Goal: Task Accomplishment & Management: Manage account settings

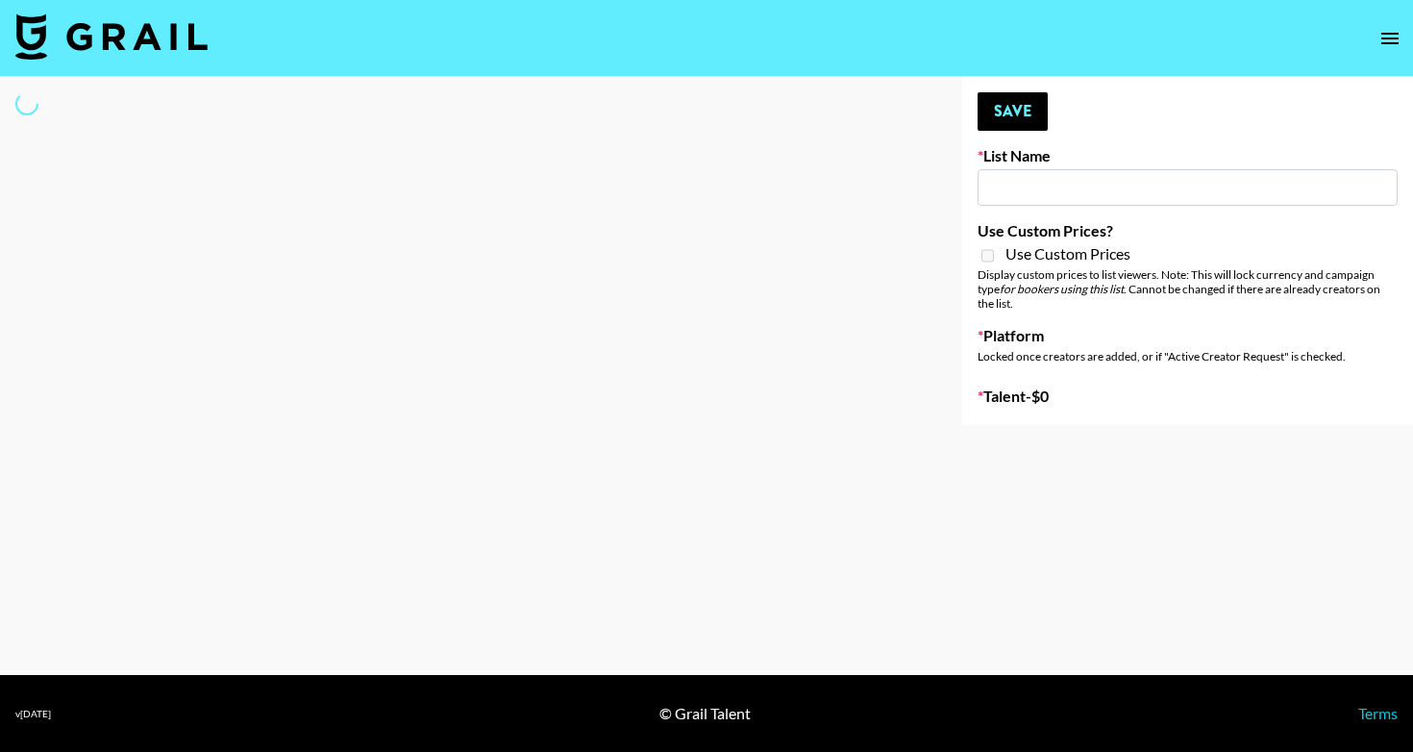
select select "Song"
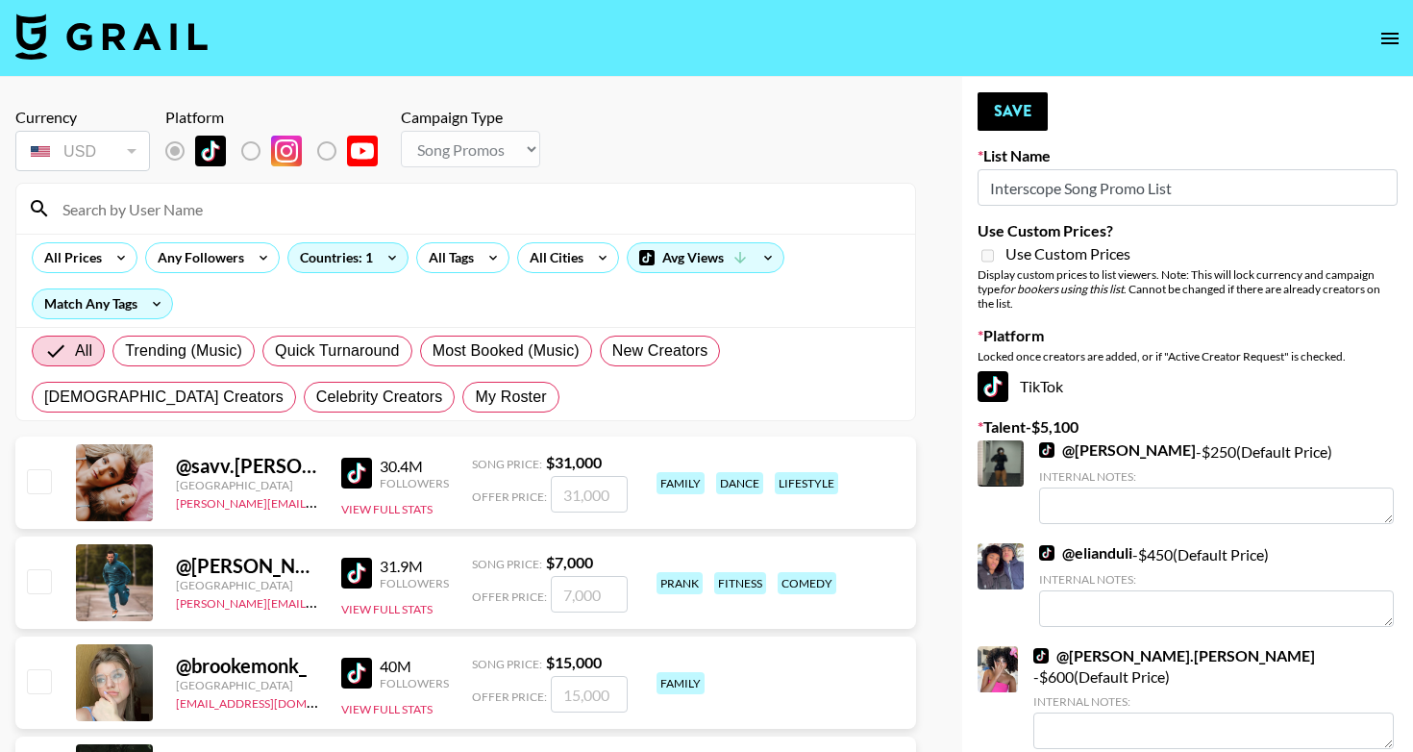
type input "Interscope Song Promo List"
click at [475, 396] on span "My Roster" at bounding box center [510, 396] width 71 height 23
click at [475, 397] on input "My Roster" at bounding box center [475, 397] width 0 height 0
radio input "true"
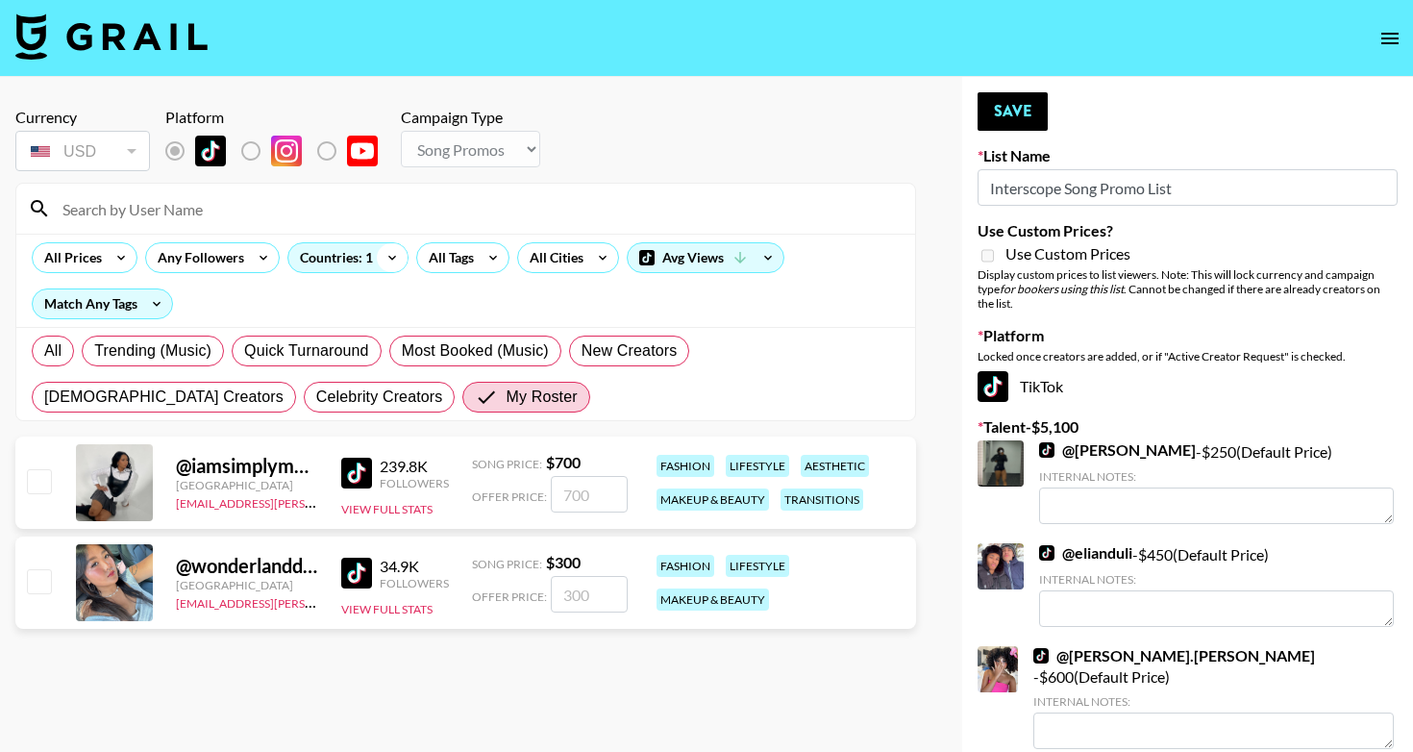
click at [387, 258] on icon at bounding box center [392, 257] width 31 height 29
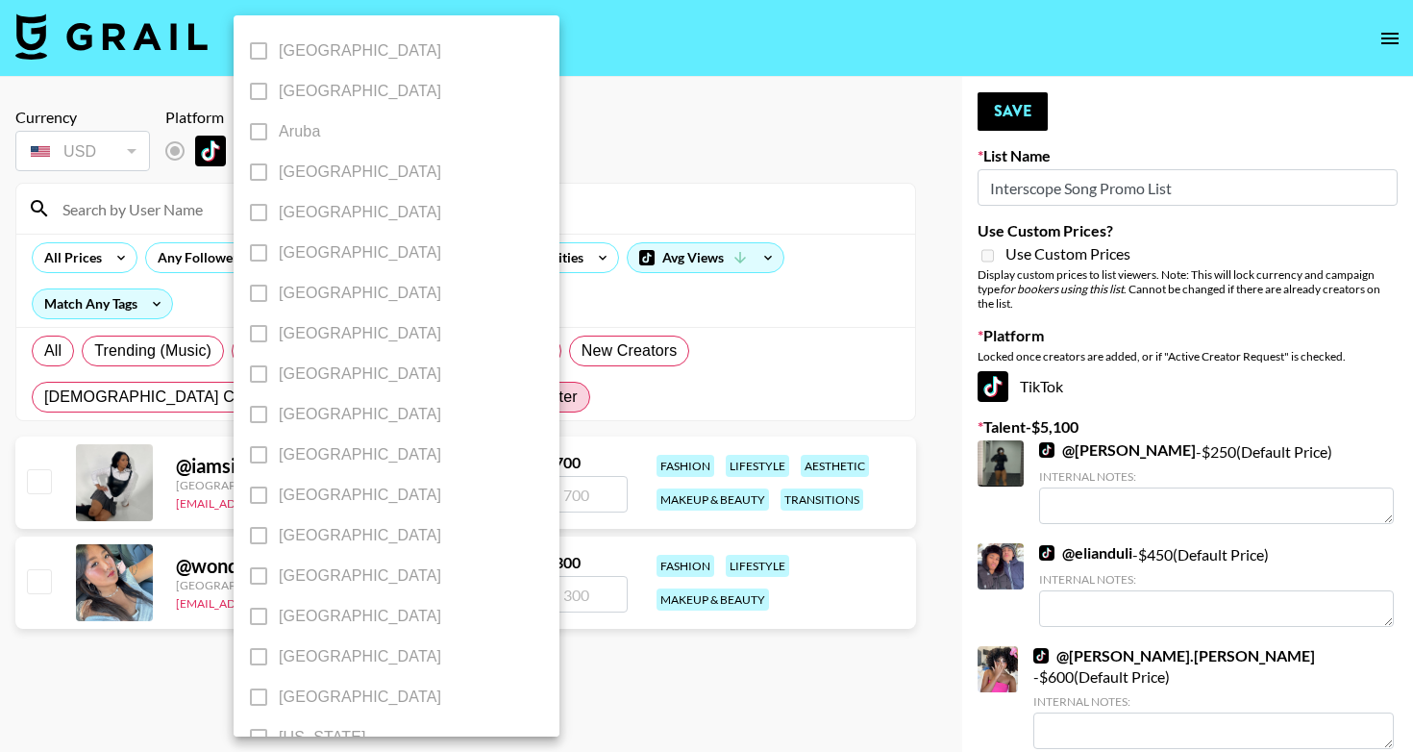
click at [489, 308] on div at bounding box center [706, 376] width 1413 height 752
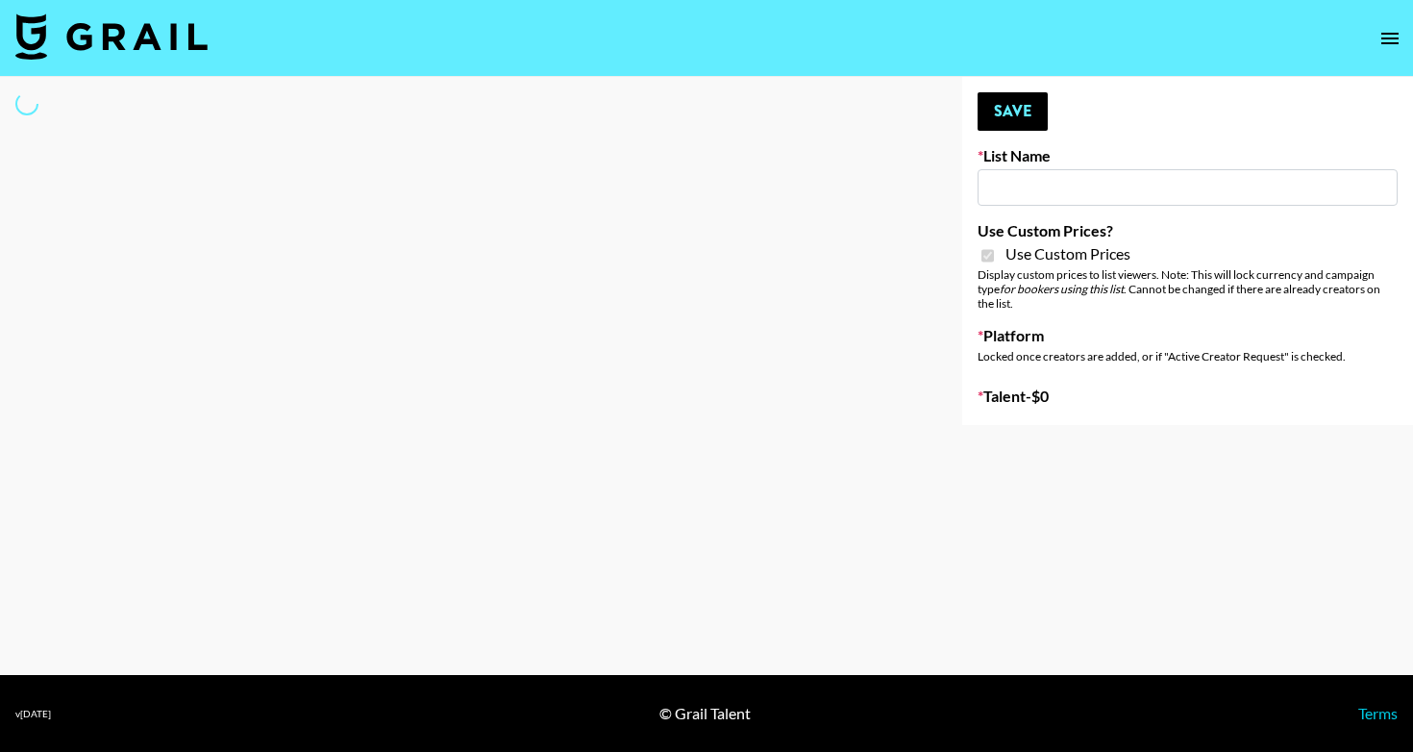
type input "FaceApp"
checkbox input "true"
select select "Brand"
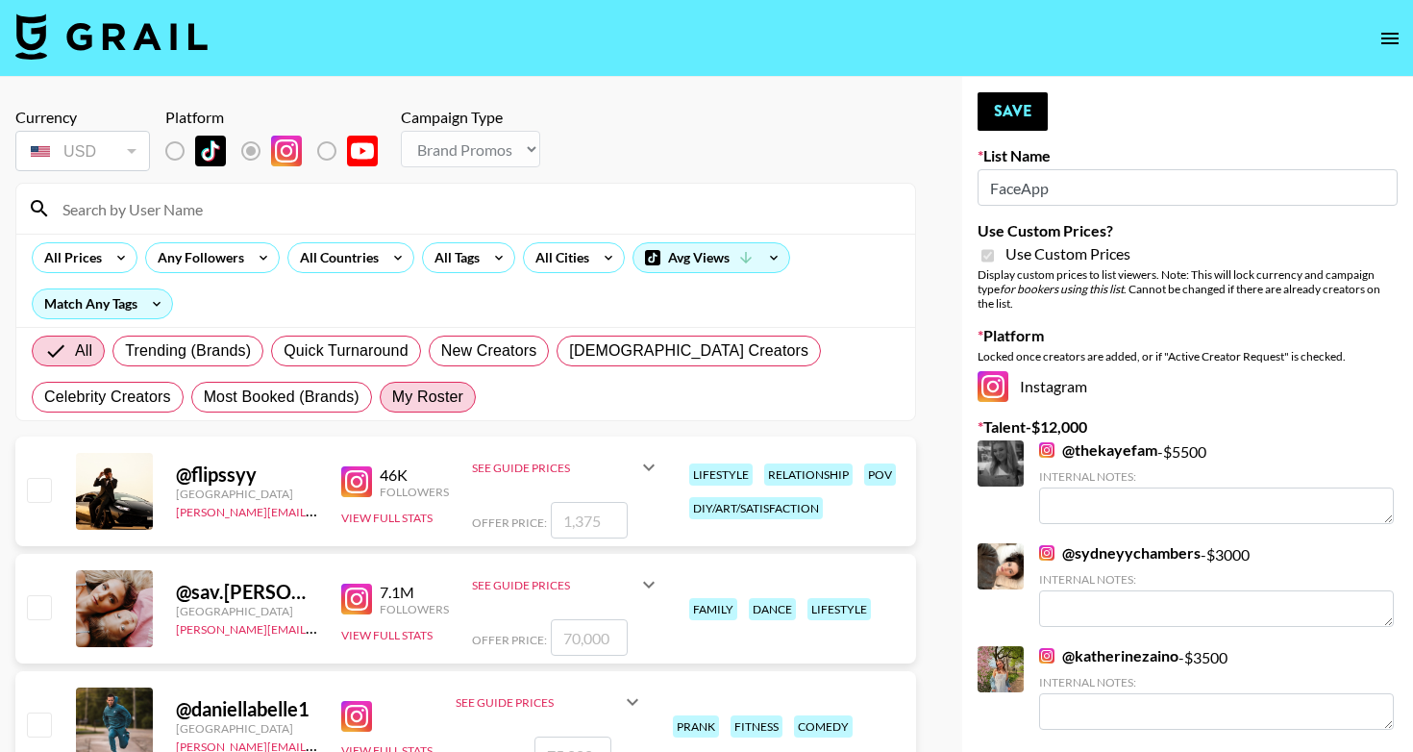
click at [392, 392] on span "My Roster" at bounding box center [427, 396] width 71 height 23
click at [392, 397] on input "My Roster" at bounding box center [392, 397] width 0 height 0
radio input "true"
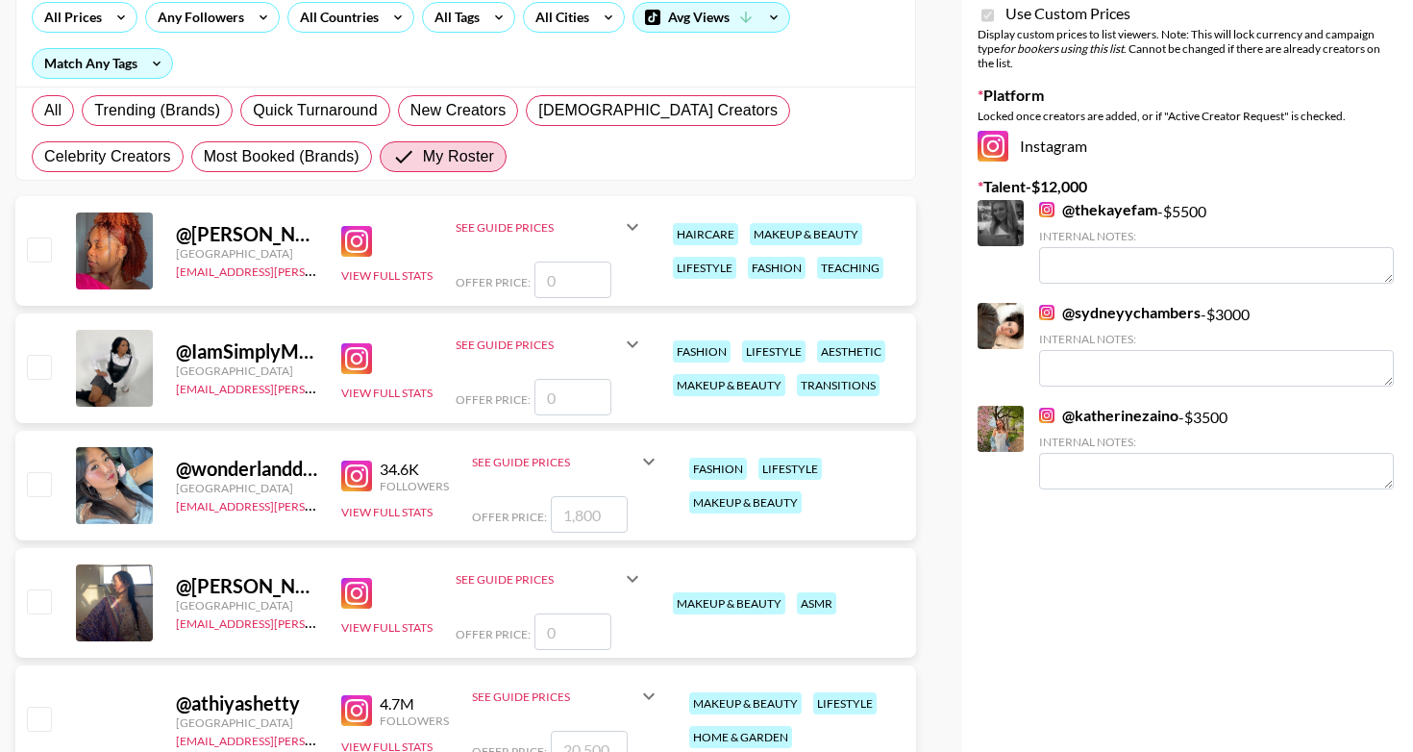
scroll to position [244, 0]
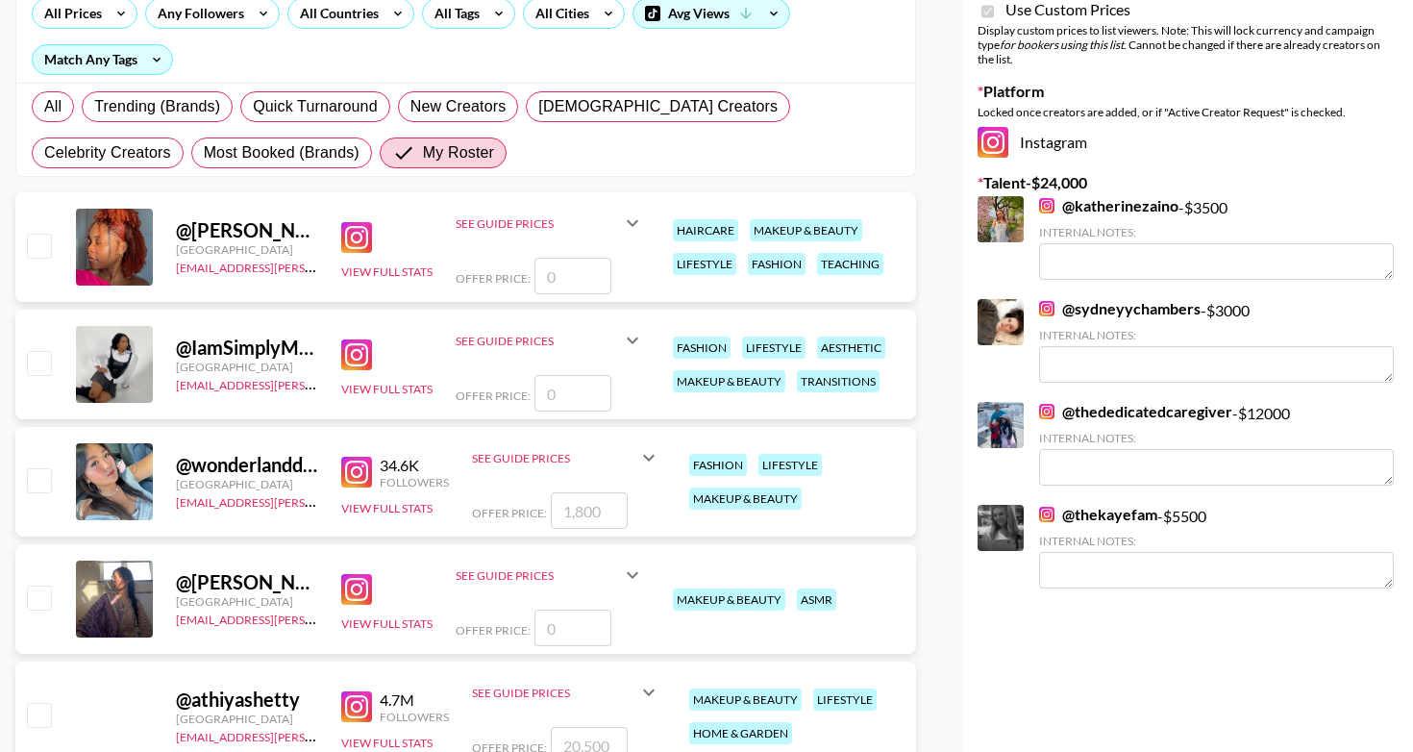
click at [589, 281] on input "number" at bounding box center [572, 276] width 77 height 37
checkbox input "true"
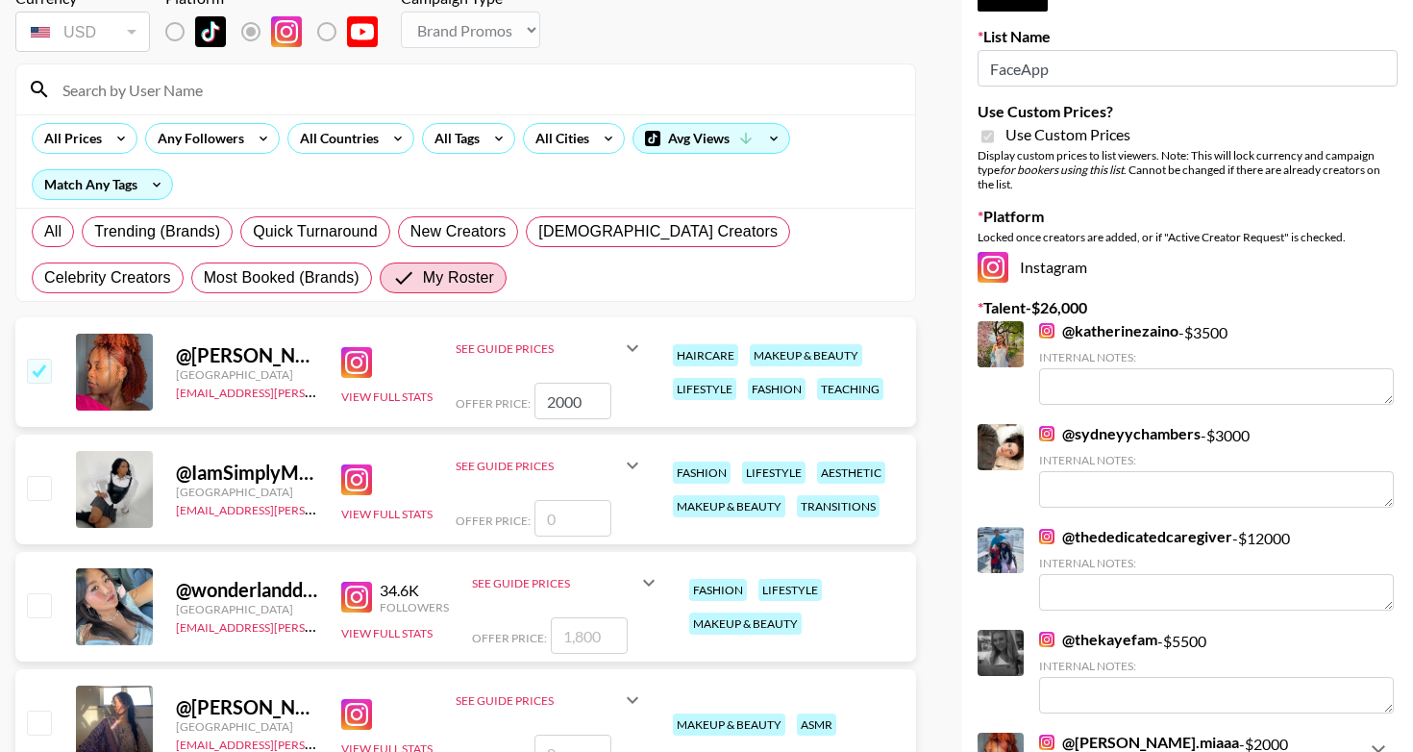
scroll to position [97, 0]
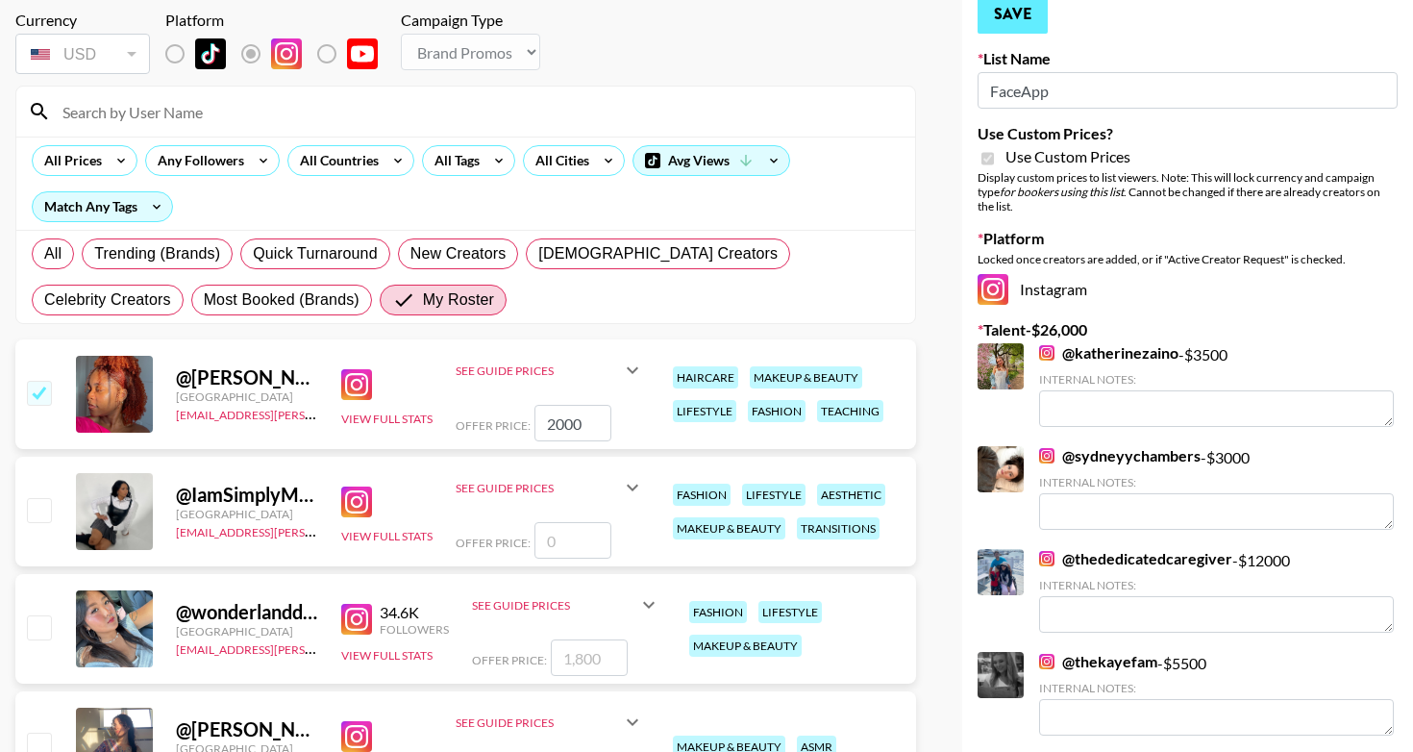
type input "2000"
click at [1035, 25] on button "Save" at bounding box center [1013, 14] width 70 height 38
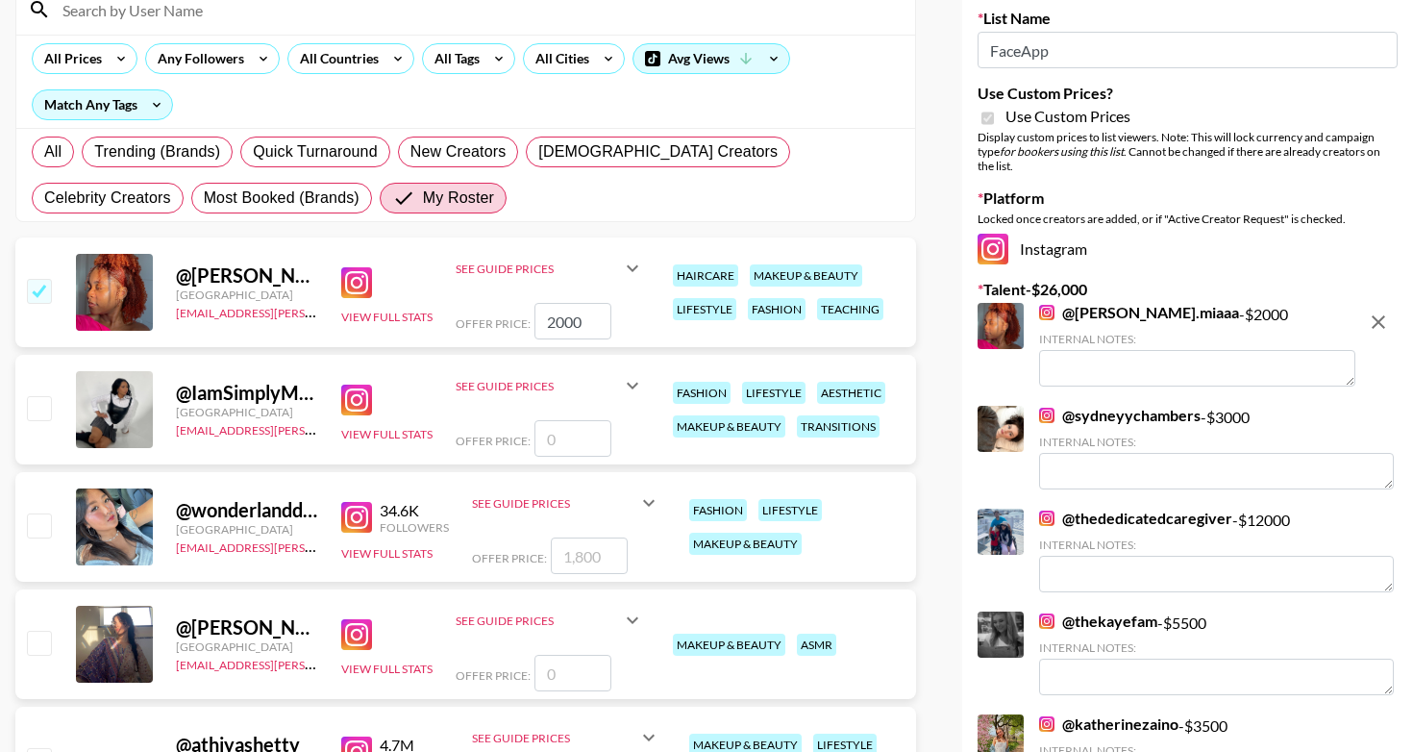
scroll to position [200, 0]
click at [1106, 371] on textarea at bounding box center [1197, 367] width 316 height 37
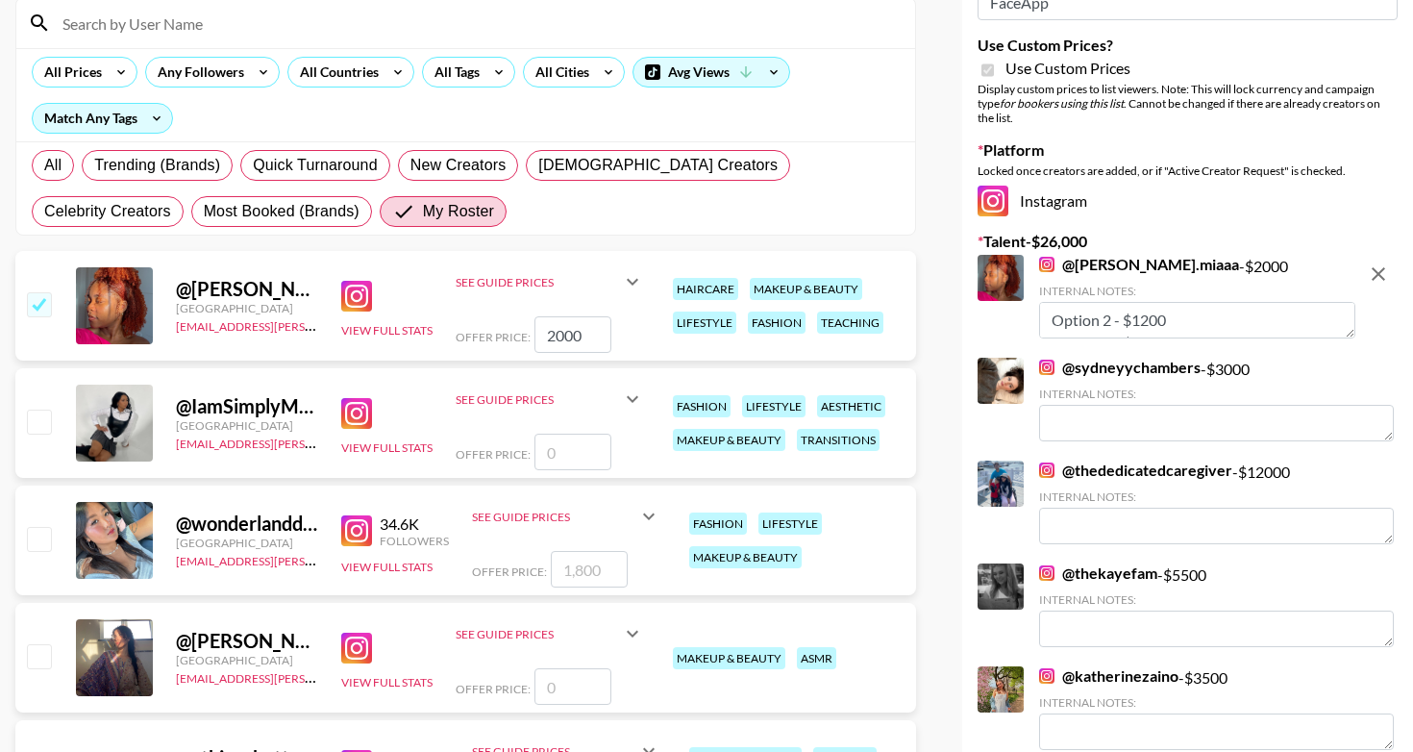
scroll to position [0, 0]
type textarea "Option 2 - $1200 Option 3 - $700"
click at [1279, 254] on div "Your changes have been saved! Save List Name FaceApp Use Custom Prices? Use Cus…" at bounding box center [1187, 371] width 451 height 961
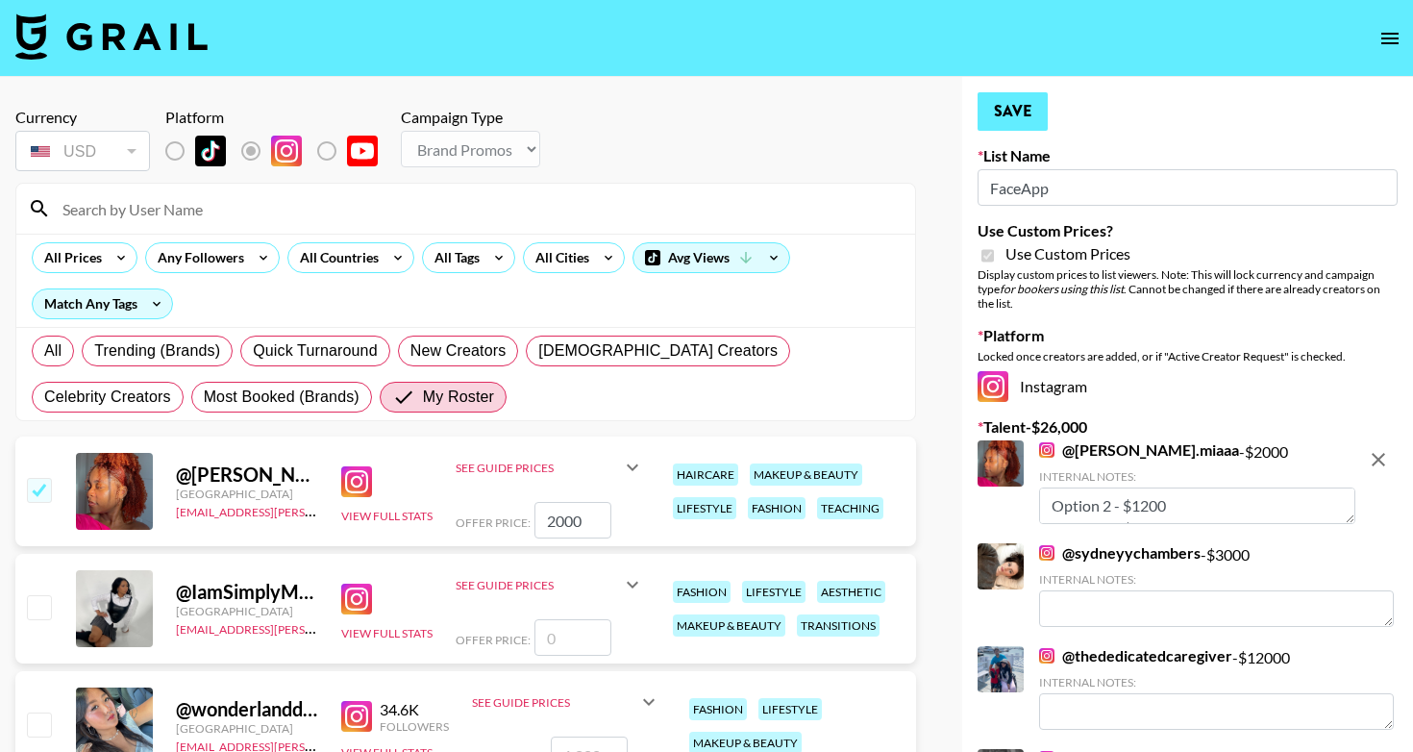
click at [1021, 121] on button "Save" at bounding box center [1013, 111] width 70 height 38
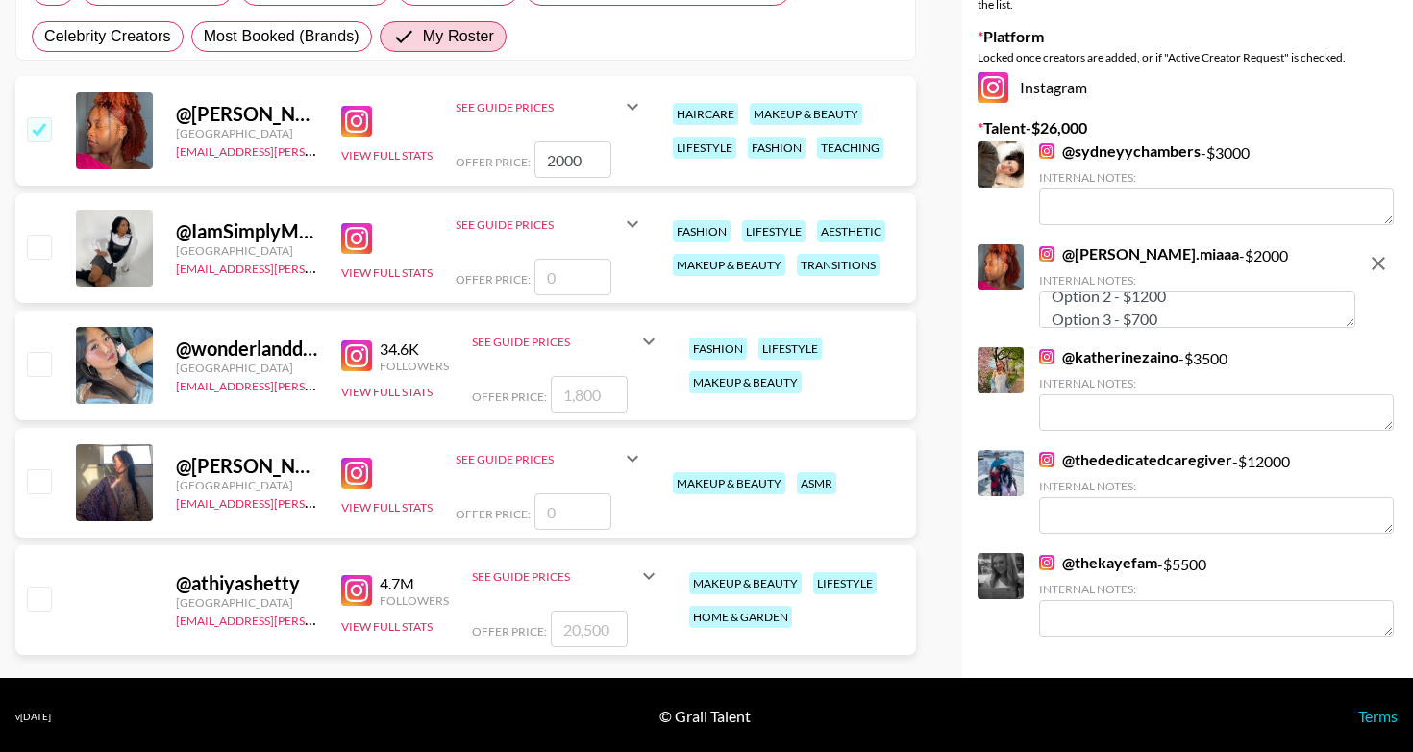
scroll to position [16, 0]
click at [1054, 313] on textarea "Option 2 - $1200 Option 3 - $700" at bounding box center [1197, 309] width 316 height 37
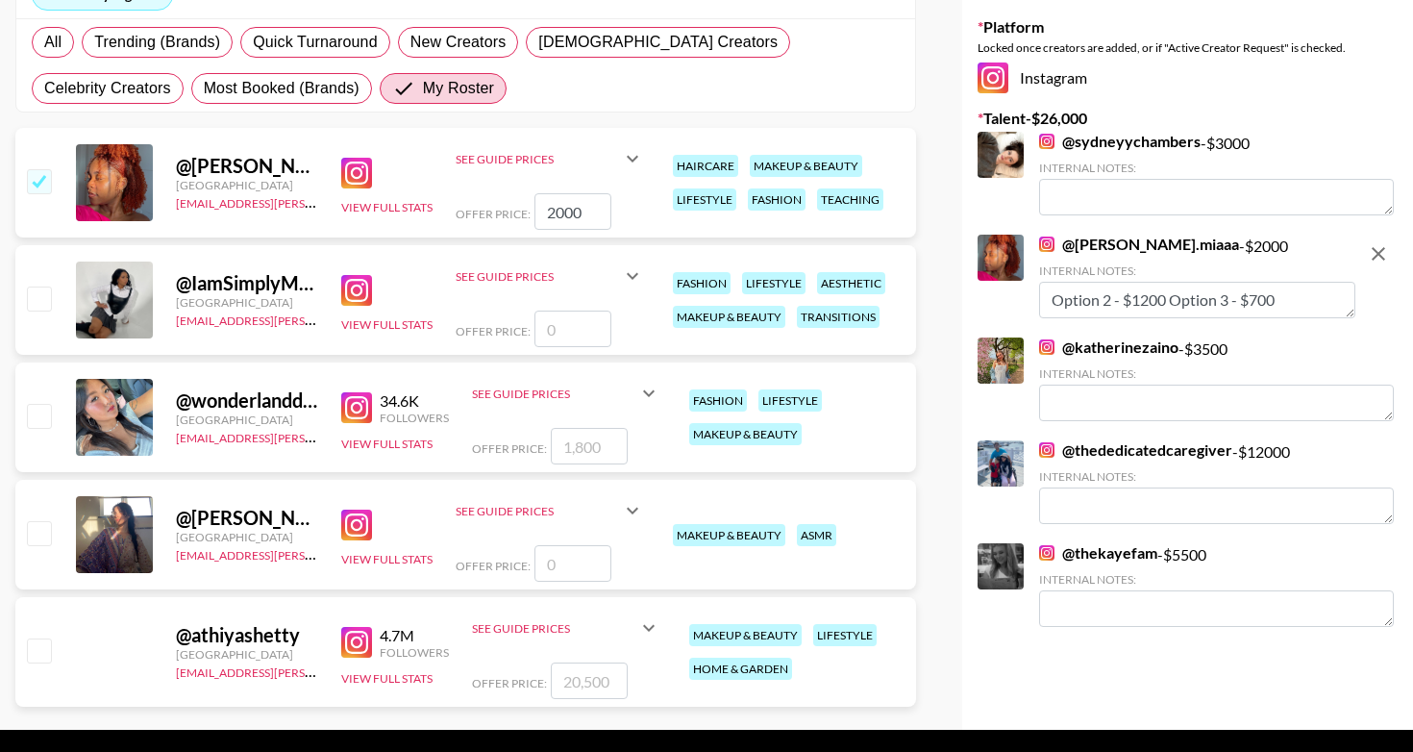
scroll to position [286, 0]
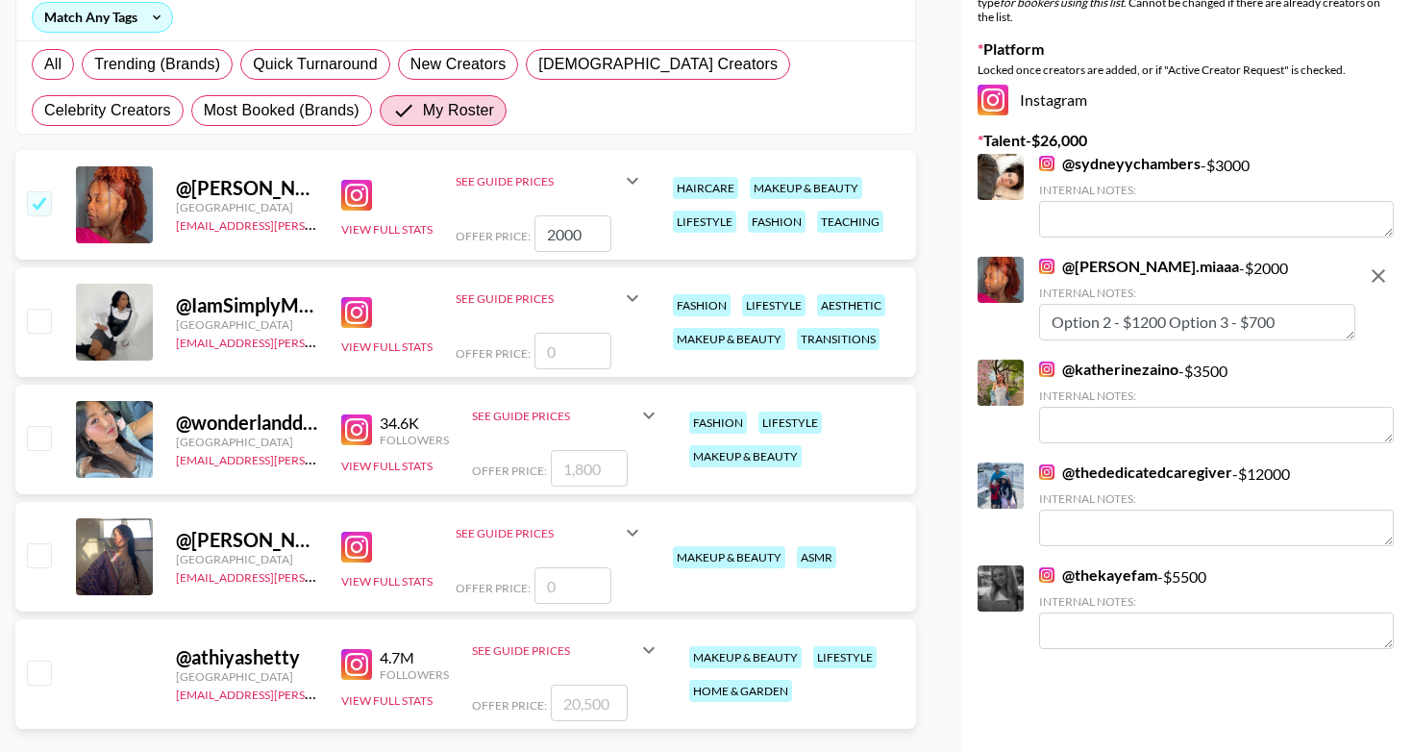
type textarea "Option 2 - $1200 Option 3 - $700"
click at [582, 346] on input "number" at bounding box center [572, 351] width 77 height 37
checkbox input "true"
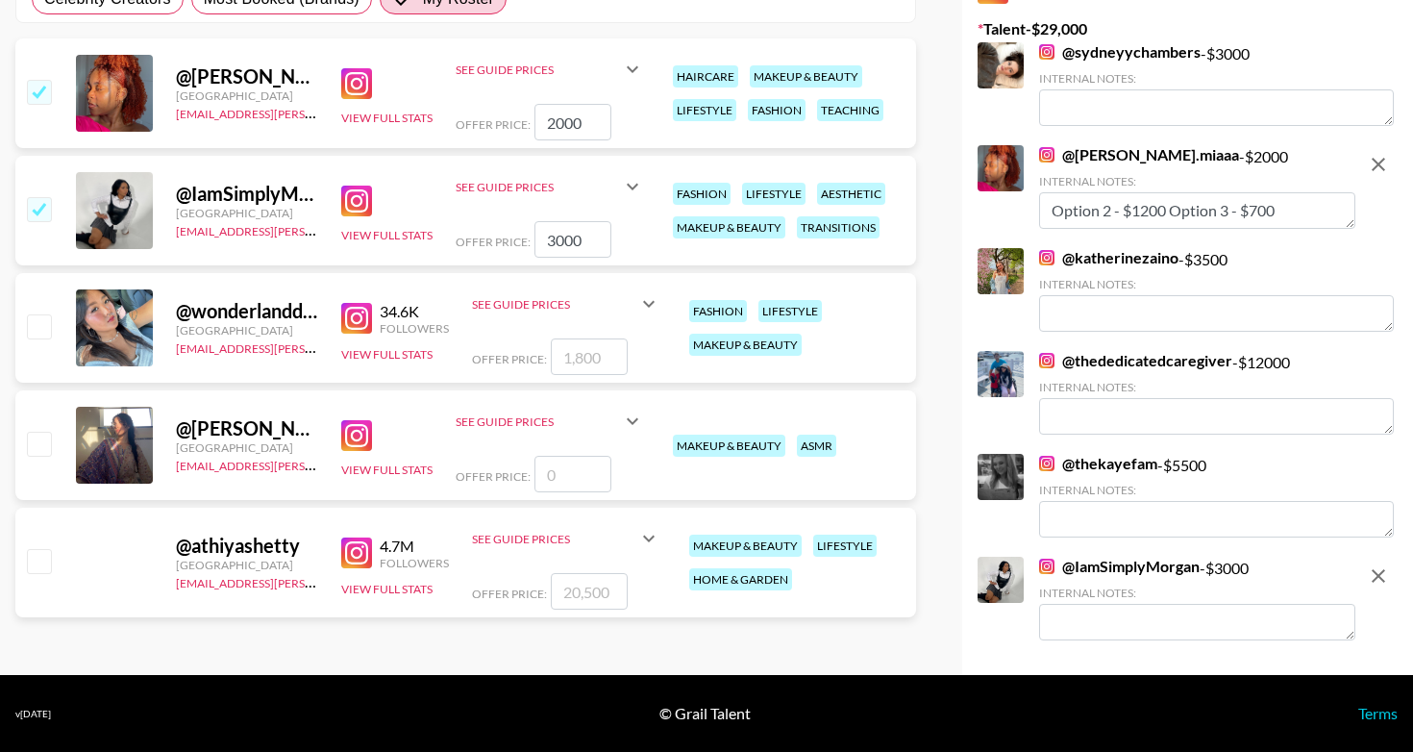
scroll to position [398, 0]
type input "3000"
click at [1073, 629] on textarea at bounding box center [1197, 622] width 316 height 37
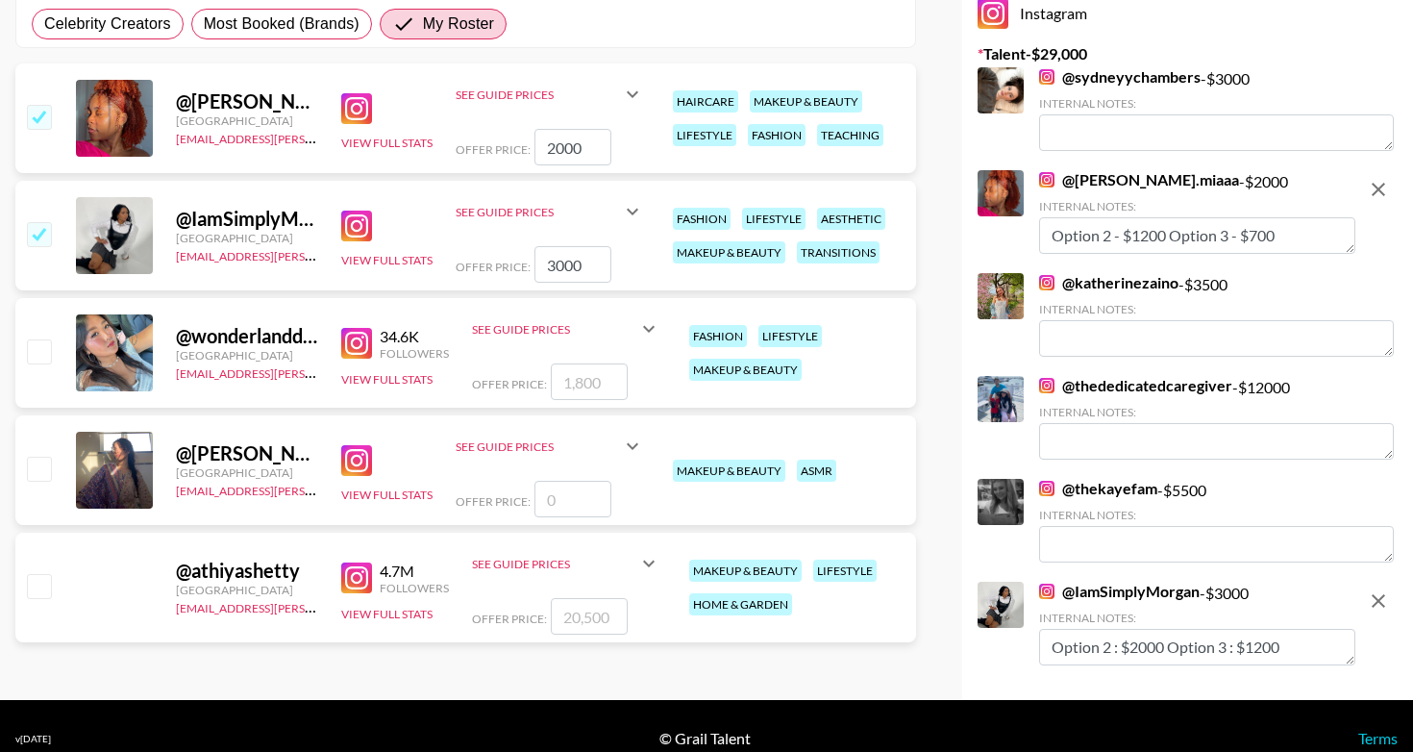
scroll to position [366, 0]
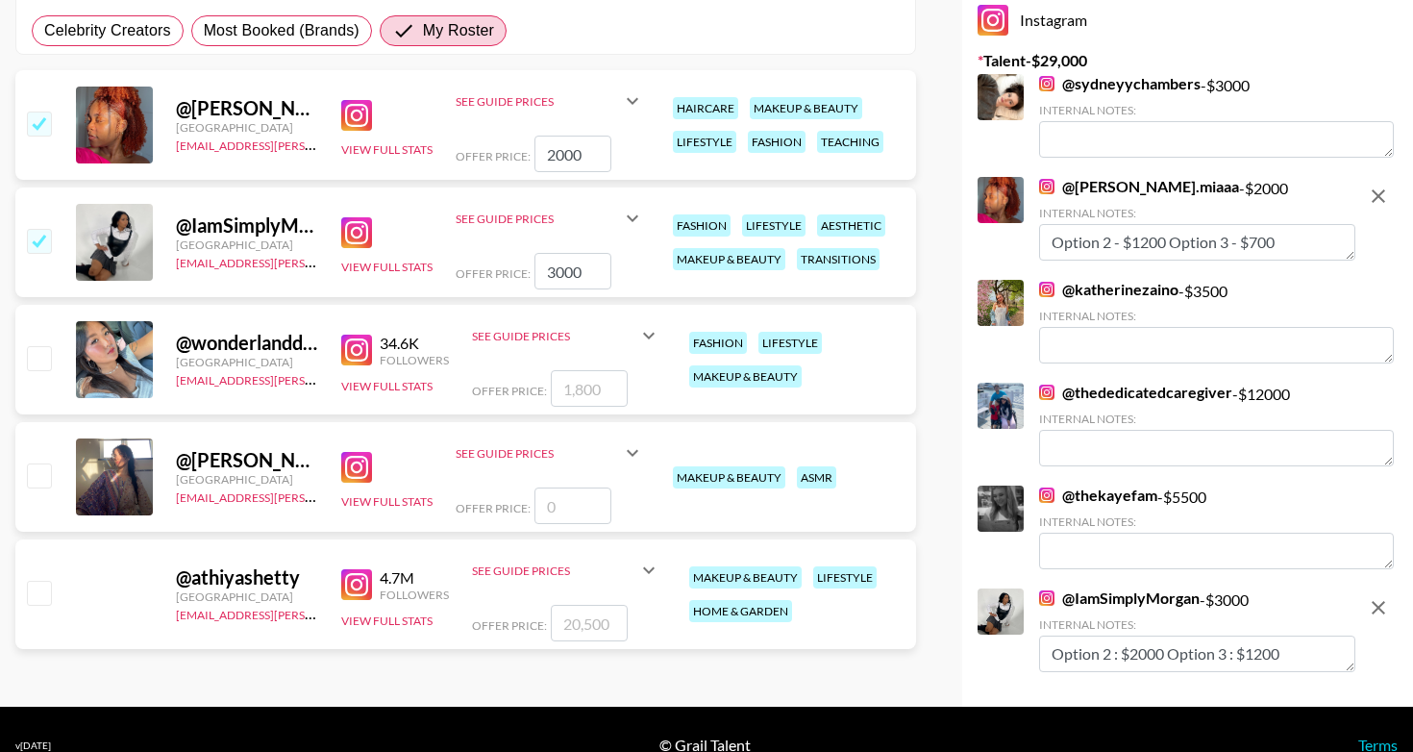
type textarea "Option 2 : $2000 Option 3 : $1200"
click at [608, 394] on input "number" at bounding box center [589, 388] width 77 height 37
checkbox input "true"
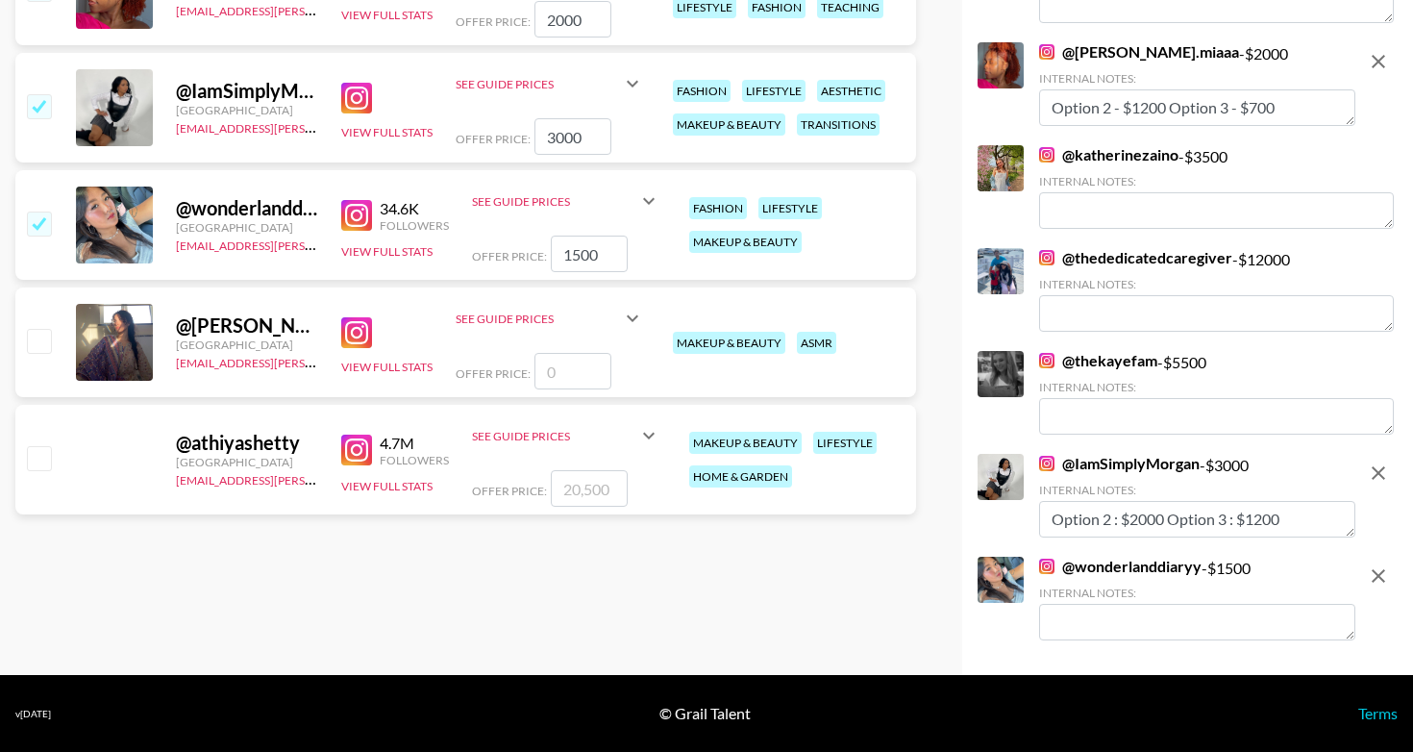
scroll to position [501, 0]
type input "1500"
click at [1083, 630] on textarea at bounding box center [1197, 622] width 316 height 37
type textarea "Option 2 : $850 Option 3 :$300"
click at [787, 632] on div "Currency USD USD ​ Platform Campaign Type Choose Type... Song Promos Brand Prom…" at bounding box center [465, 125] width 931 height 1099
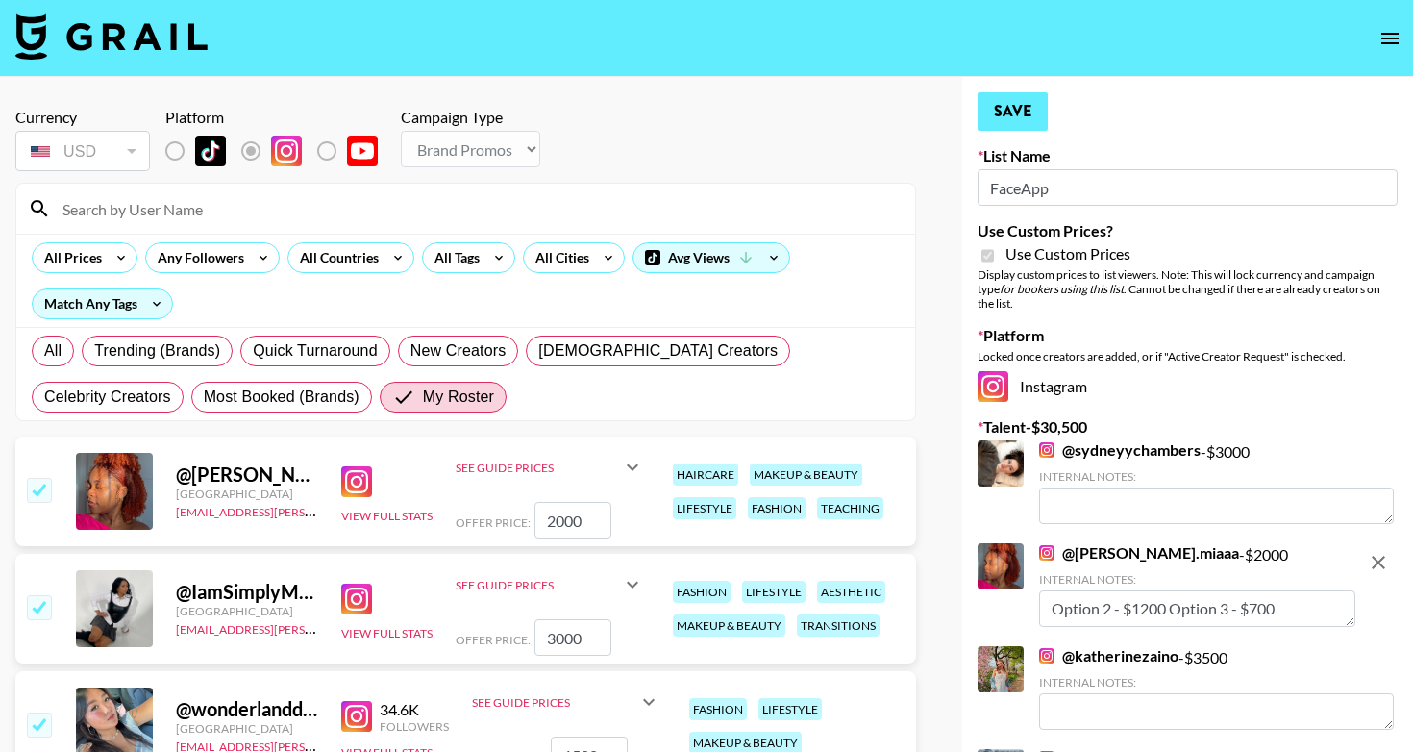
scroll to position [0, 0]
click at [1013, 108] on button "Save" at bounding box center [1013, 111] width 70 height 38
